Goal: Transaction & Acquisition: Purchase product/service

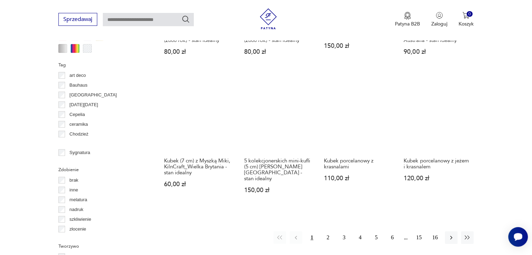
scroll to position [646, 0]
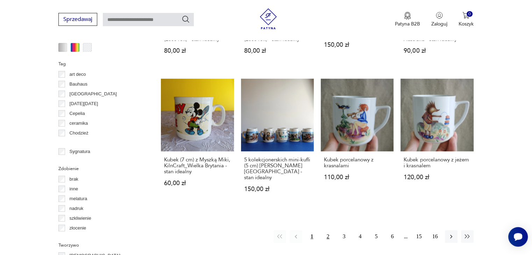
click at [330, 233] on button "2" at bounding box center [328, 237] width 13 height 13
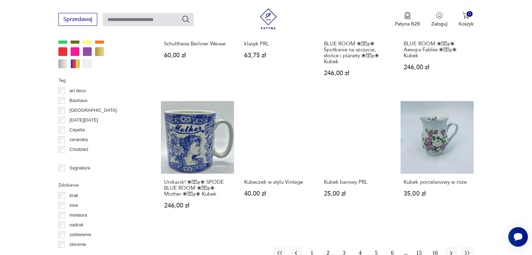
scroll to position [633, 0]
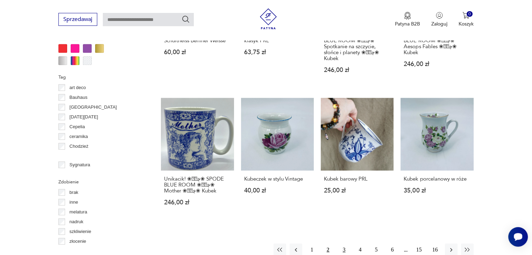
click at [340, 246] on button "3" at bounding box center [344, 250] width 13 height 13
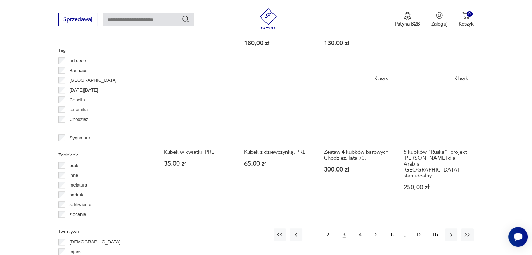
scroll to position [660, 0]
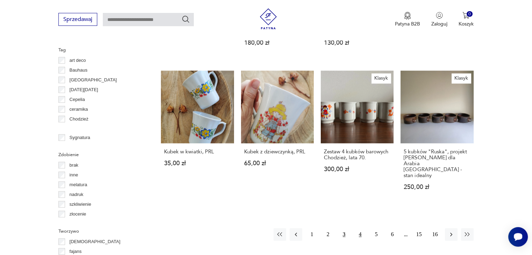
click at [359, 228] on button "4" at bounding box center [360, 234] width 13 height 13
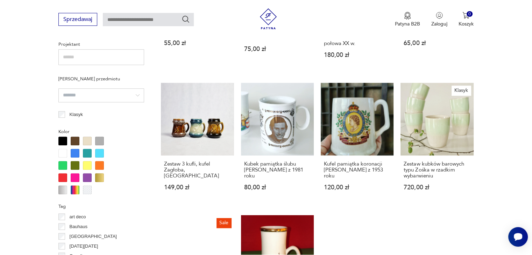
scroll to position [510, 0]
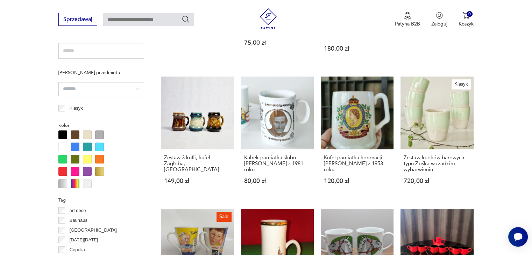
click at [479, 82] on section "Filtruj produkty Cena MIN MAX OK Promocja Datowanie OK Kraj pochodzenia Polska …" at bounding box center [266, 146] width 532 height 730
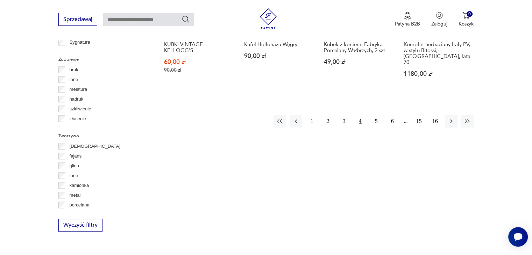
scroll to position [756, 0]
click at [373, 114] on button "5" at bounding box center [376, 120] width 13 height 13
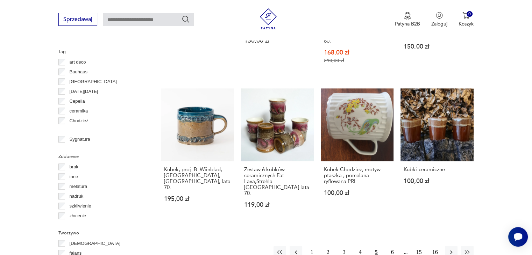
scroll to position [659, 0]
click at [392, 246] on button "6" at bounding box center [392, 252] width 13 height 13
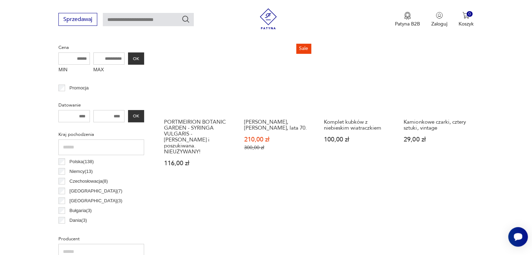
scroll to position [274, 0]
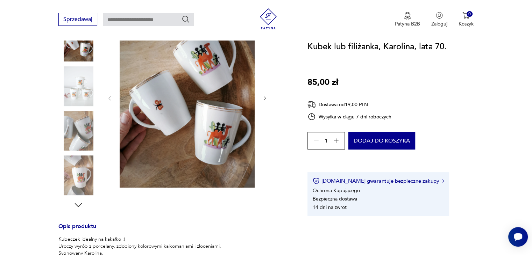
click at [337, 138] on icon "button" at bounding box center [336, 140] width 7 height 7
click at [337, 138] on div "2" at bounding box center [326, 140] width 37 height 17
click at [314, 141] on icon "button" at bounding box center [316, 140] width 7 height 7
click at [289, 148] on div "Klasyk" at bounding box center [174, 109] width 232 height 203
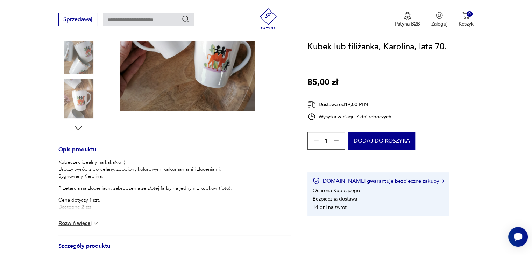
scroll to position [94, 0]
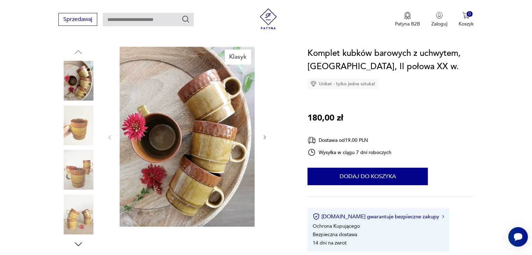
scroll to position [69, 0]
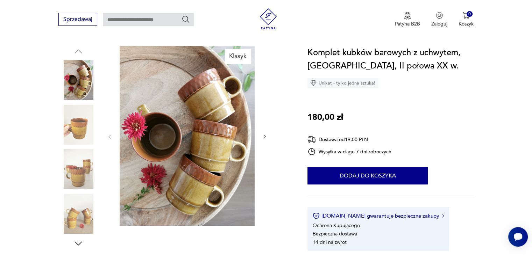
click at [263, 134] on icon "button" at bounding box center [265, 137] width 6 height 6
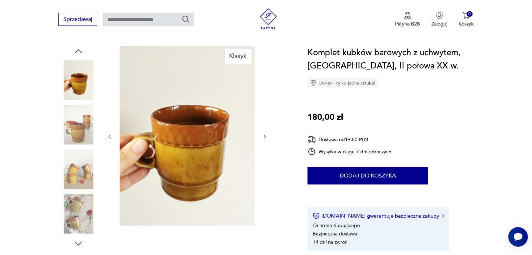
click at [263, 134] on icon "button" at bounding box center [265, 137] width 6 height 6
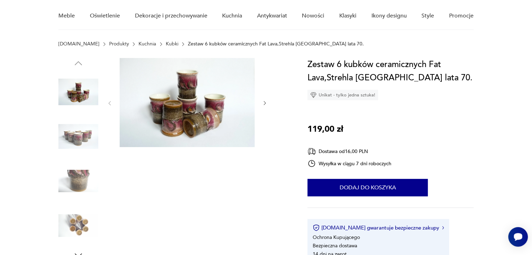
click at [192, 87] on img at bounding box center [187, 102] width 135 height 89
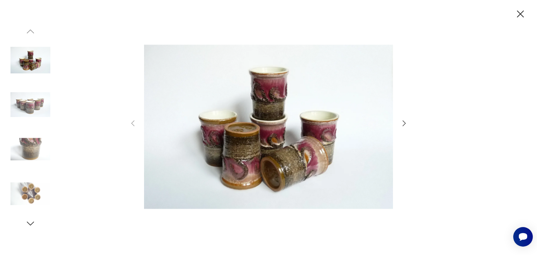
click at [404, 122] on icon "button" at bounding box center [404, 123] width 8 height 8
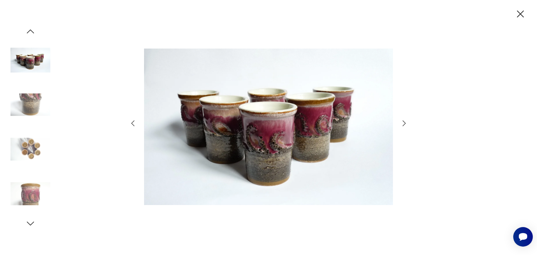
click at [404, 122] on icon "button" at bounding box center [404, 123] width 8 height 8
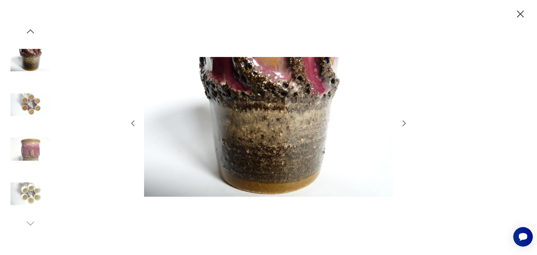
click at [404, 122] on icon "button" at bounding box center [404, 123] width 8 height 8
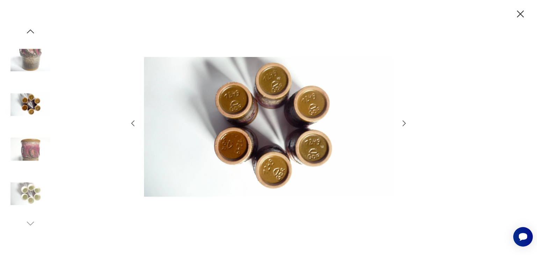
click at [404, 122] on icon "button" at bounding box center [404, 123] width 8 height 8
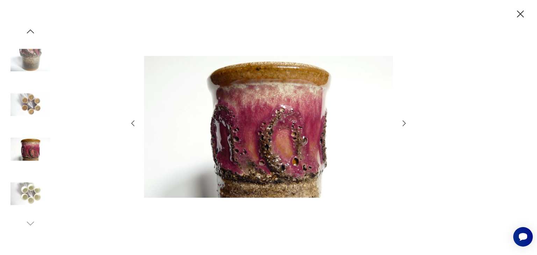
click at [404, 122] on icon "button" at bounding box center [404, 123] width 8 height 8
